Goal: Use online tool/utility

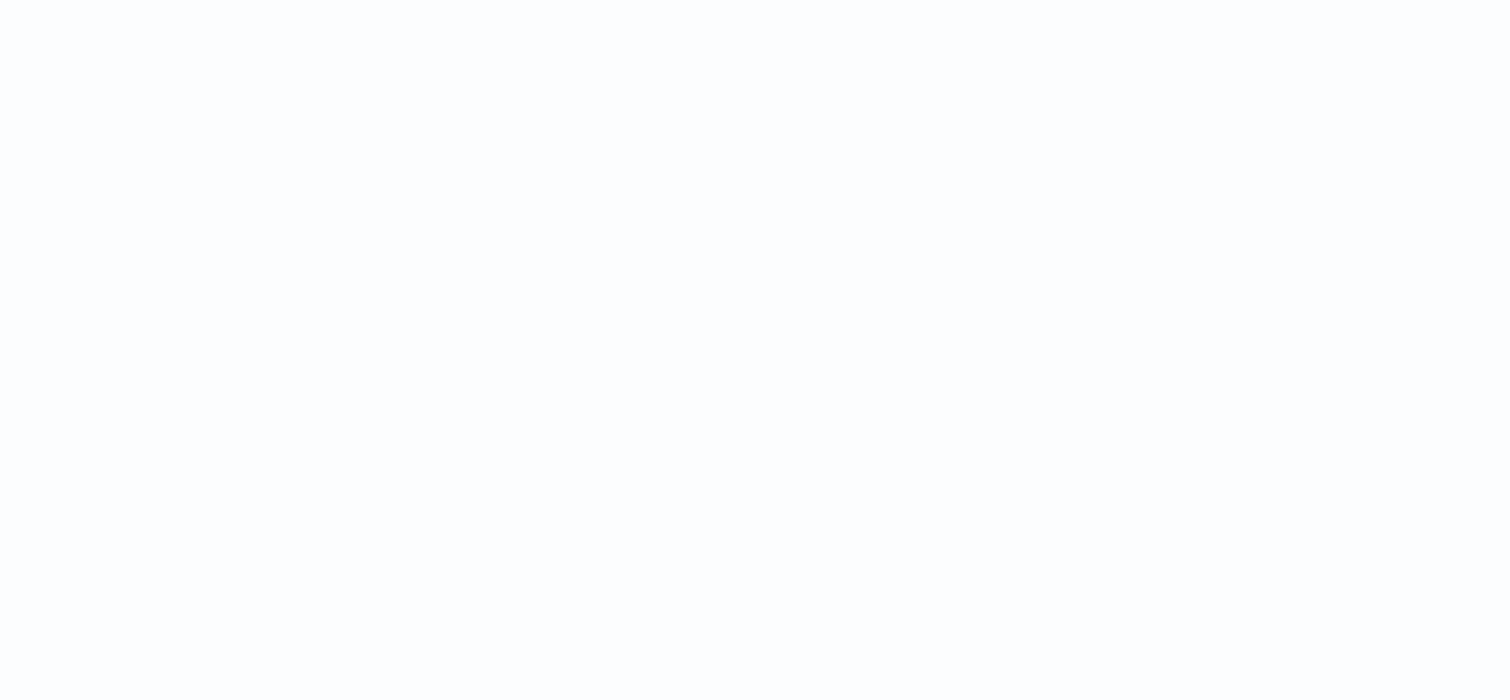
click at [422, 0] on html at bounding box center [755, 0] width 1510 height 0
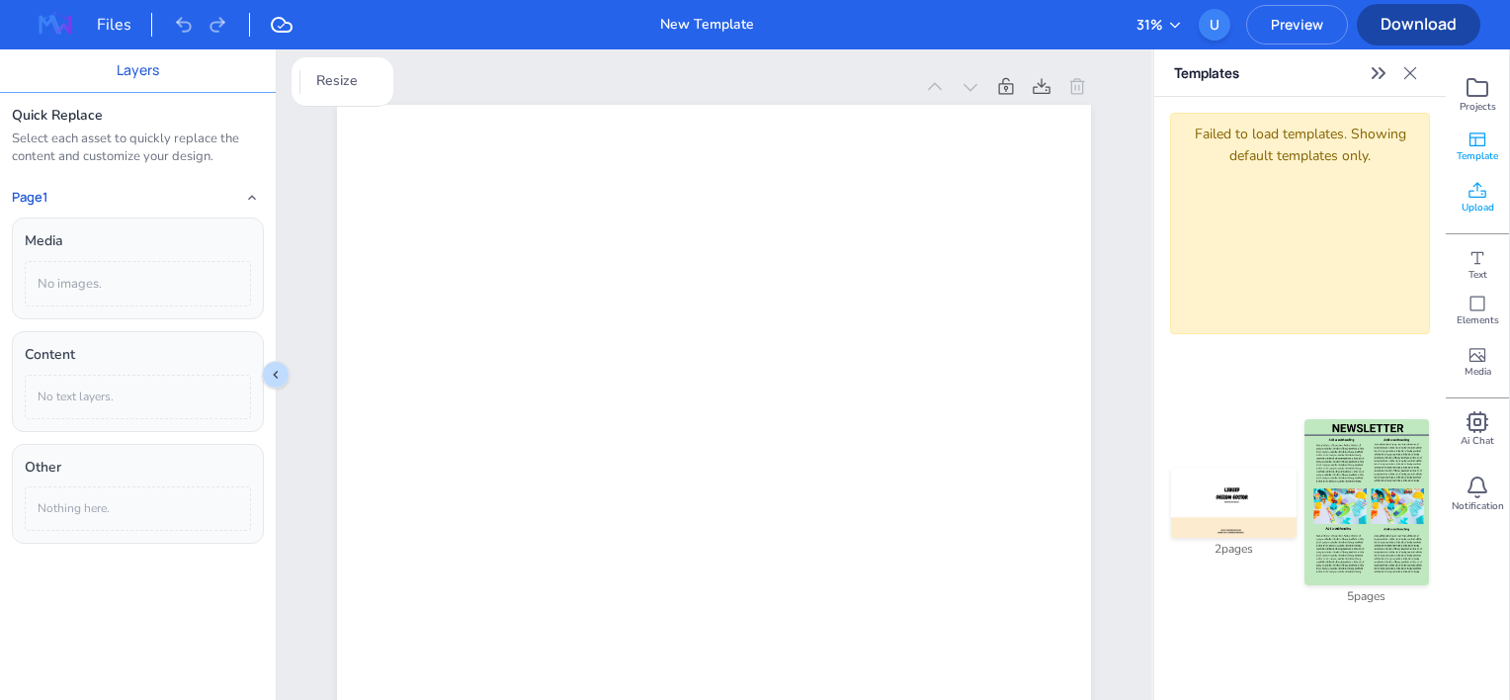
click at [1490, 197] on div "Upload" at bounding box center [1477, 197] width 63 height 51
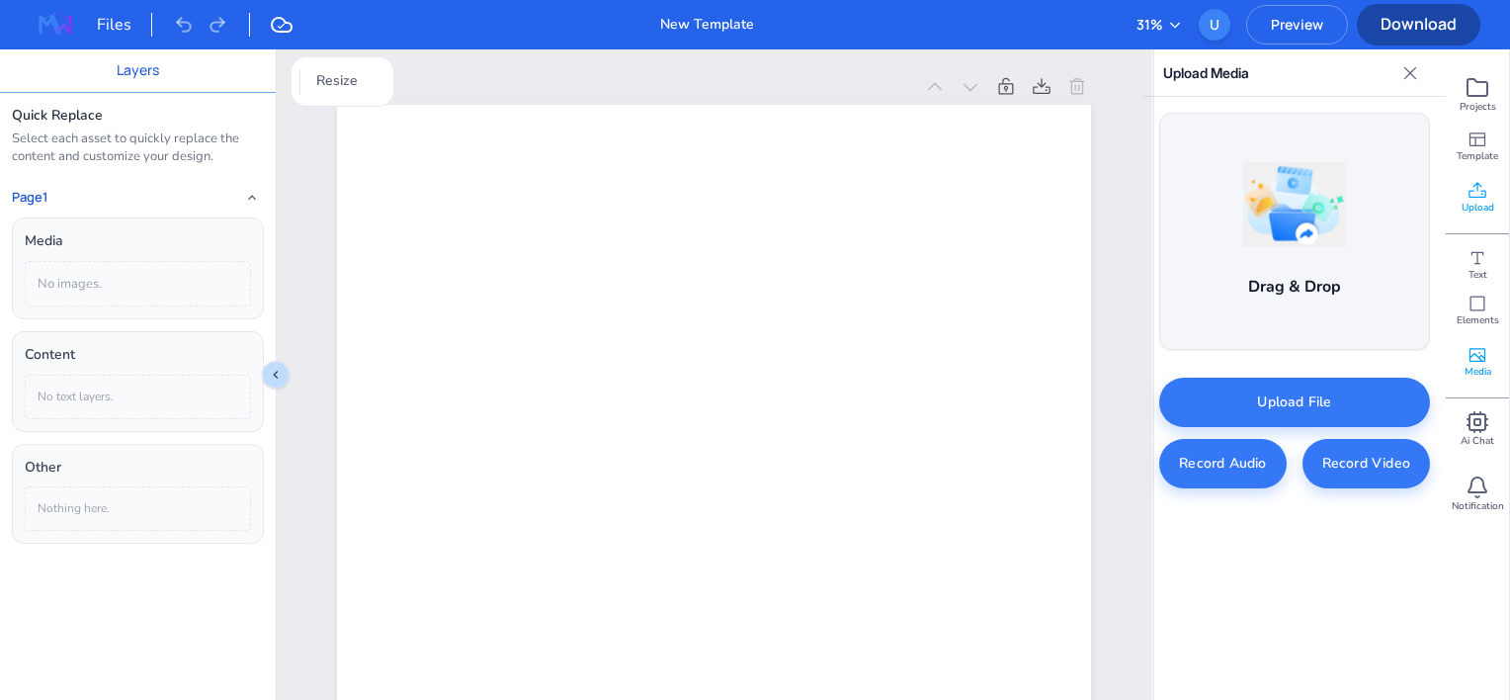
click at [1460, 353] on div "Media" at bounding box center [1477, 361] width 63 height 51
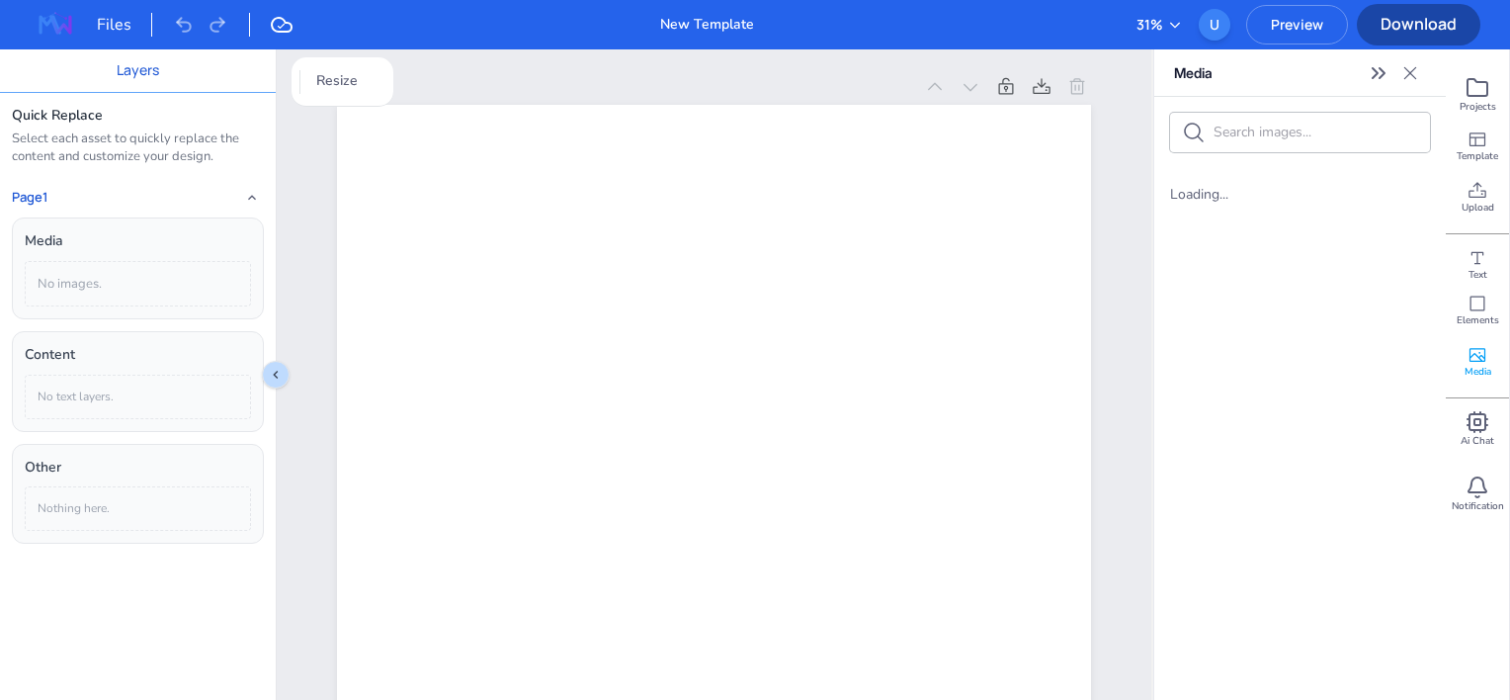
click at [1249, 130] on input "text" at bounding box center [1315, 132] width 205 height 19
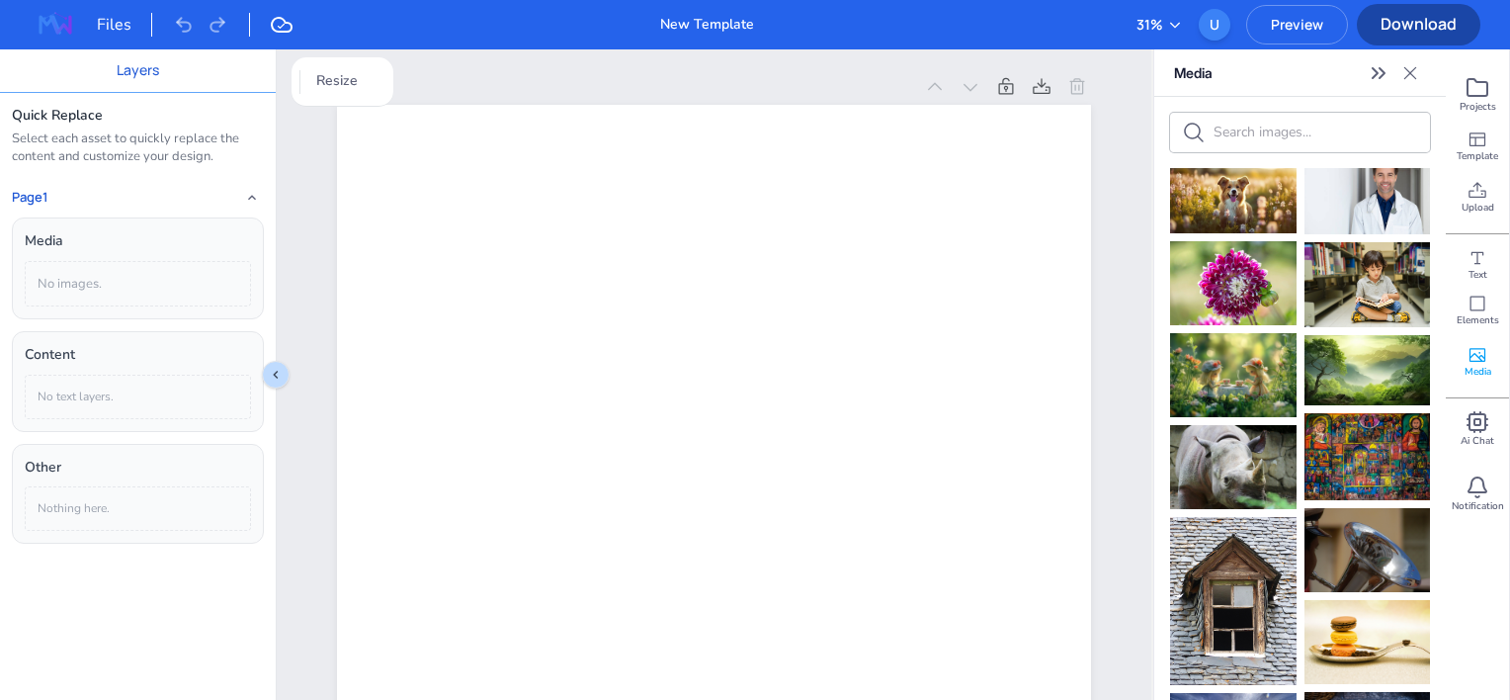
scroll to position [294, 0]
